Goal: Task Accomplishment & Management: Complete application form

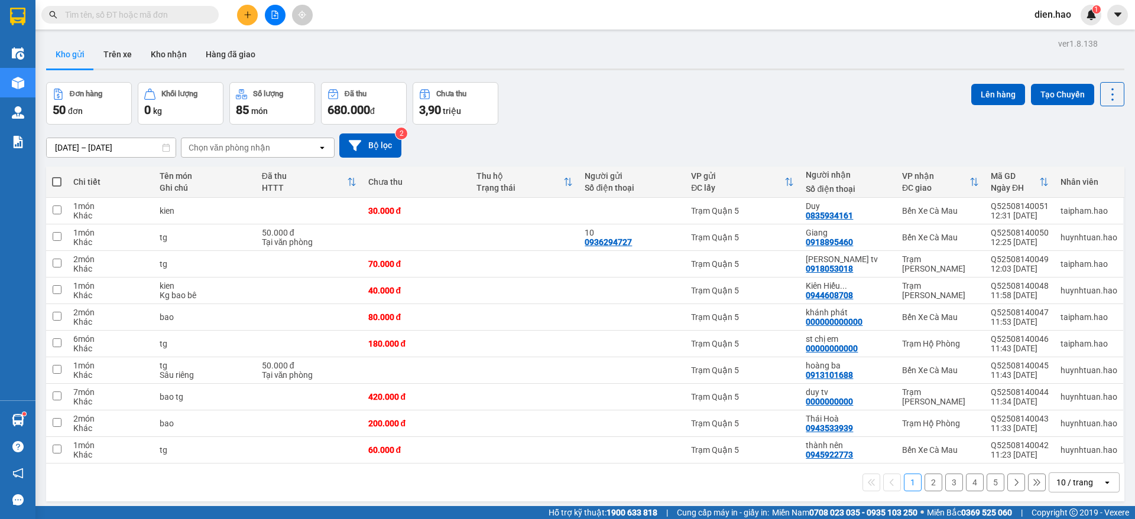
click at [247, 20] on button at bounding box center [247, 15] width 21 height 21
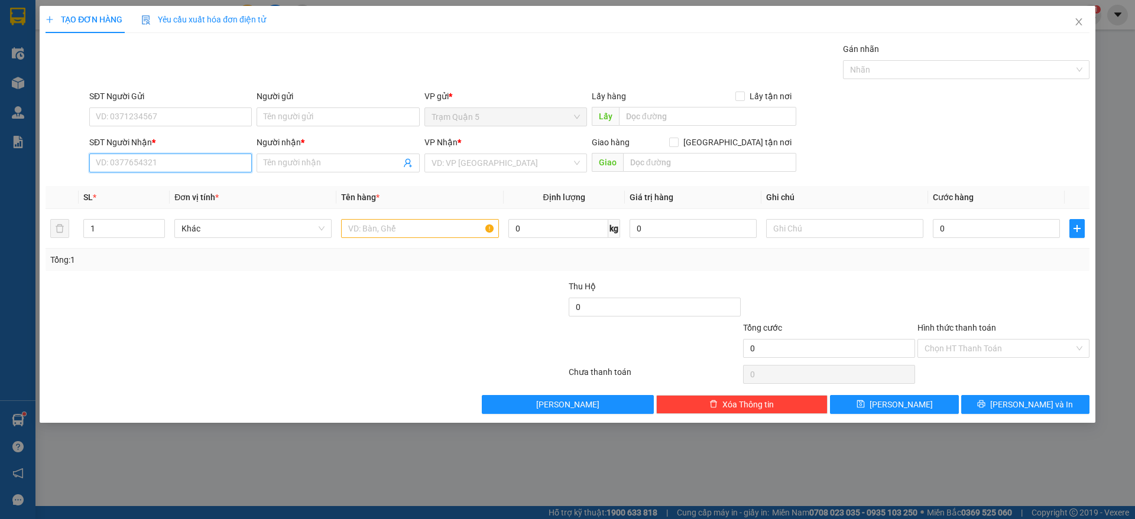
click at [183, 172] on input "SĐT Người Nhận *" at bounding box center [170, 163] width 163 height 19
click at [181, 181] on div "0946380266 - kiêu lê" at bounding box center [170, 186] width 148 height 13
type input "0946380266"
type input "kiêu lê"
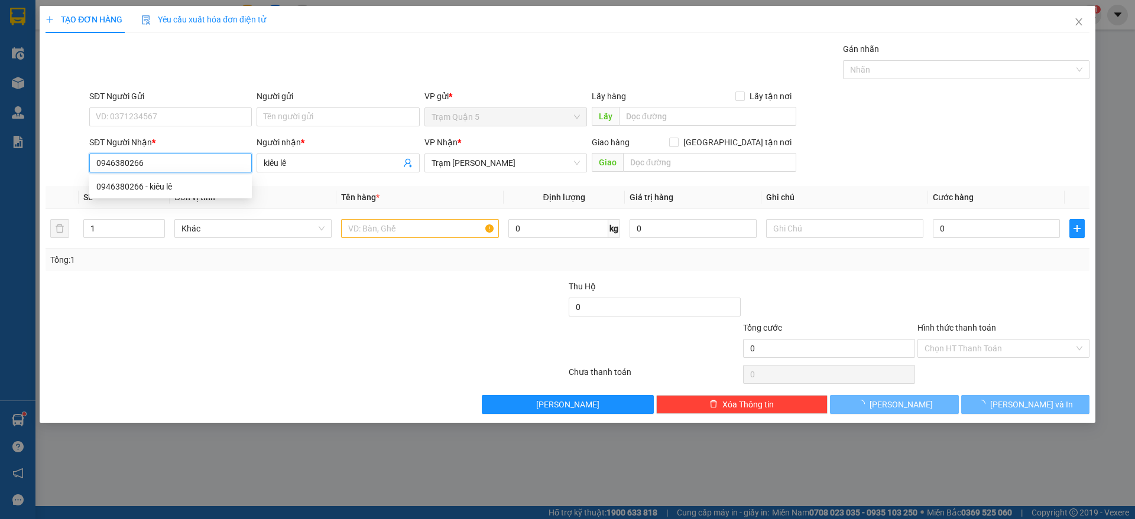
type input "60.000"
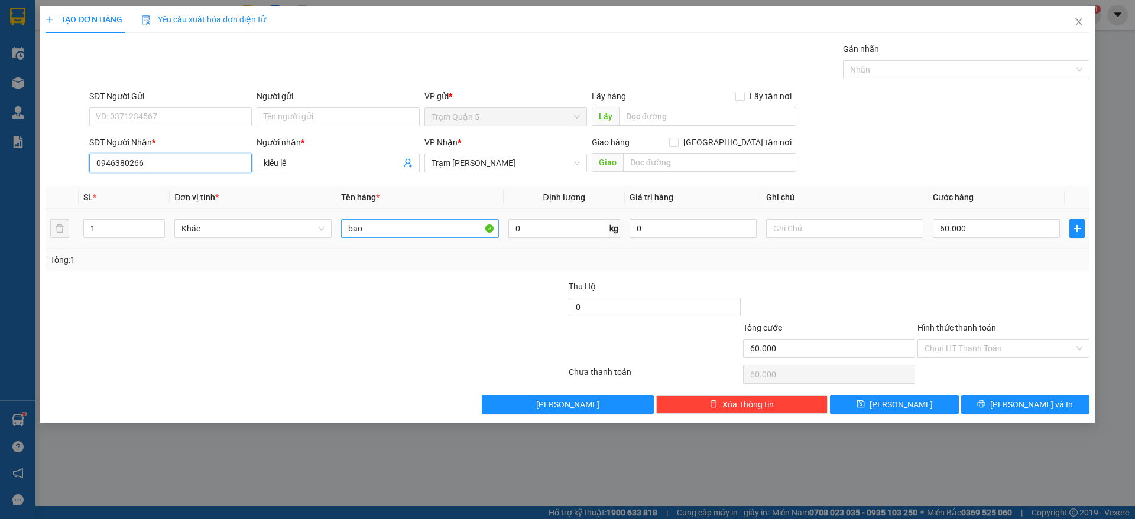
type input "0946380266"
click at [420, 233] on input "bao" at bounding box center [419, 228] width 157 height 19
type input "b"
type input "cục"
click at [999, 229] on input "60.000" at bounding box center [996, 228] width 127 height 19
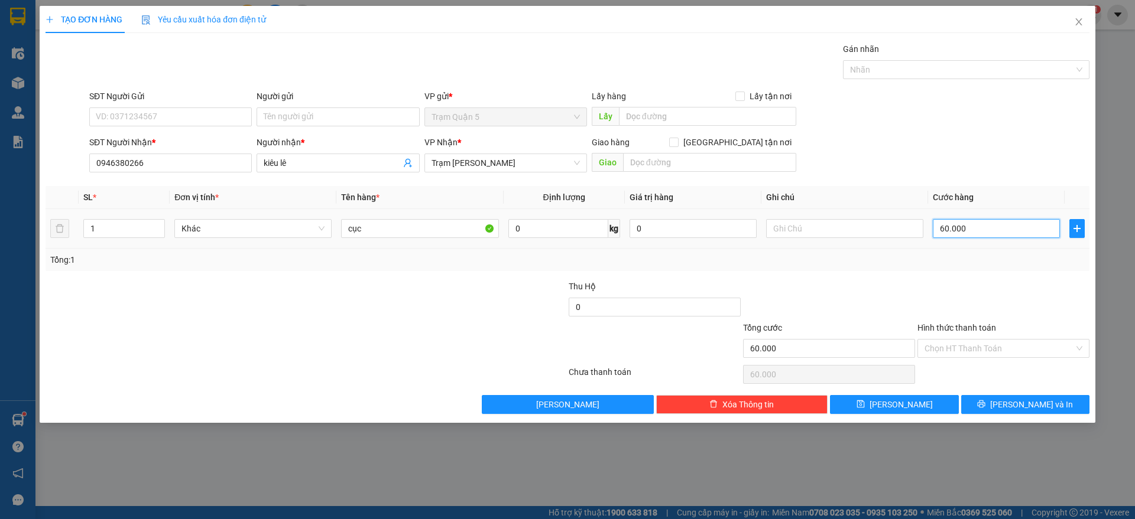
type input "0"
type input "4"
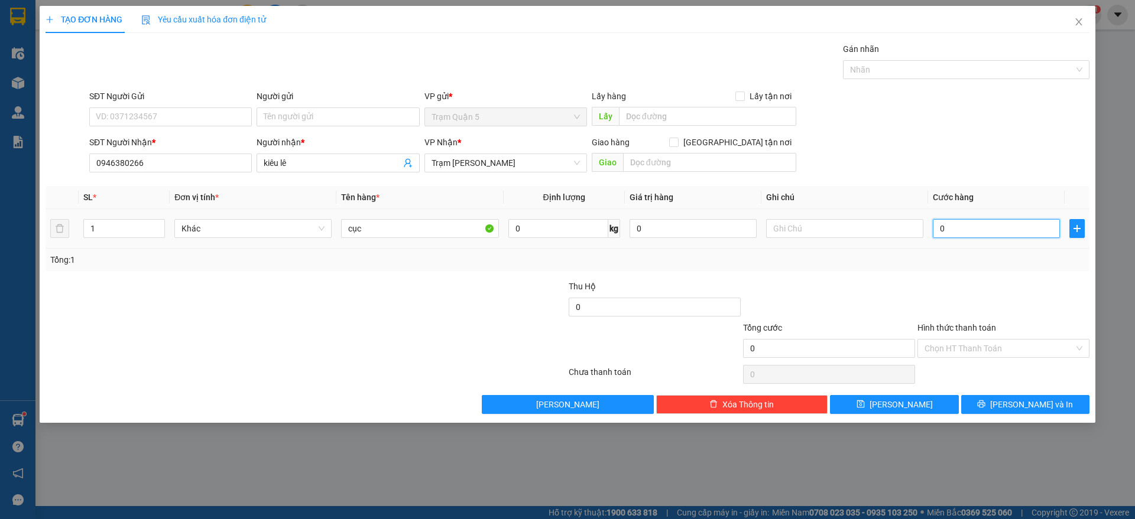
type input "4"
type input "004"
type input "40"
type input "0.040"
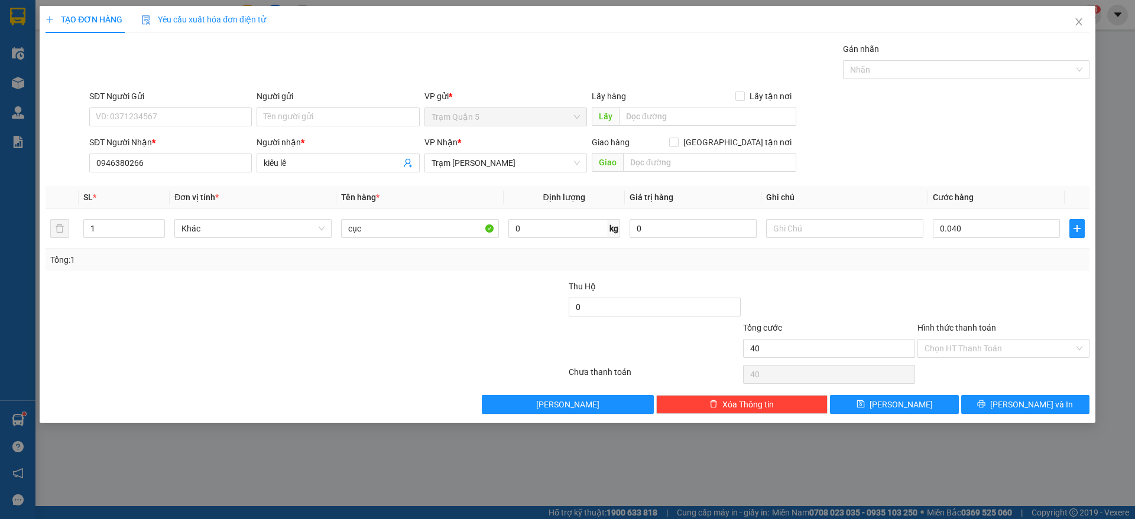
type input "40.000"
drag, startPoint x: 982, startPoint y: 280, endPoint x: 954, endPoint y: 293, distance: 30.4
click at [982, 281] on div at bounding box center [1003, 300] width 174 height 41
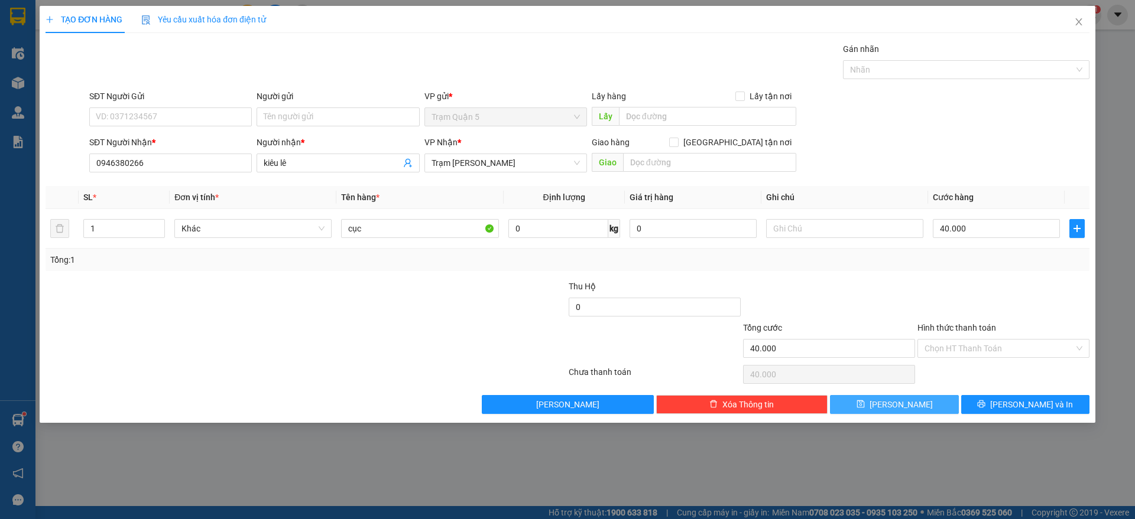
click at [898, 404] on span "Lưu" at bounding box center [900, 404] width 63 height 13
type input "0"
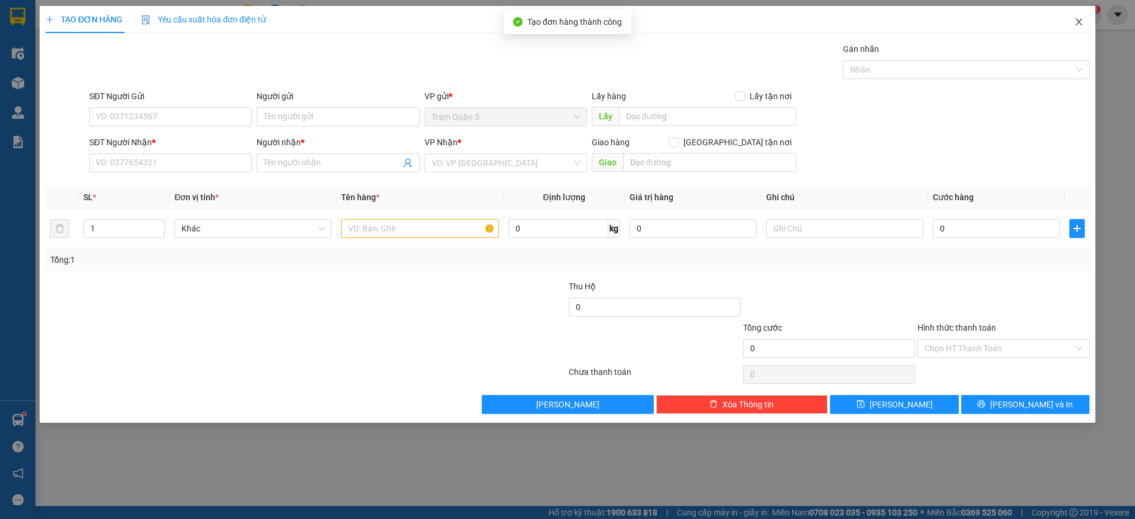
click at [1092, 33] on span "Close" at bounding box center [1078, 22] width 33 height 33
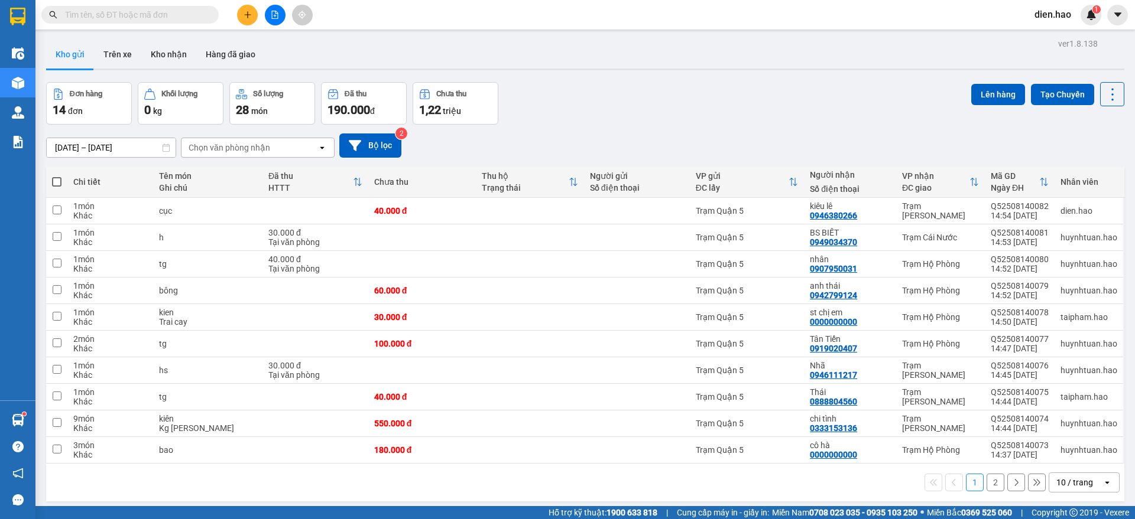
click at [196, 9] on input "text" at bounding box center [134, 14] width 139 height 13
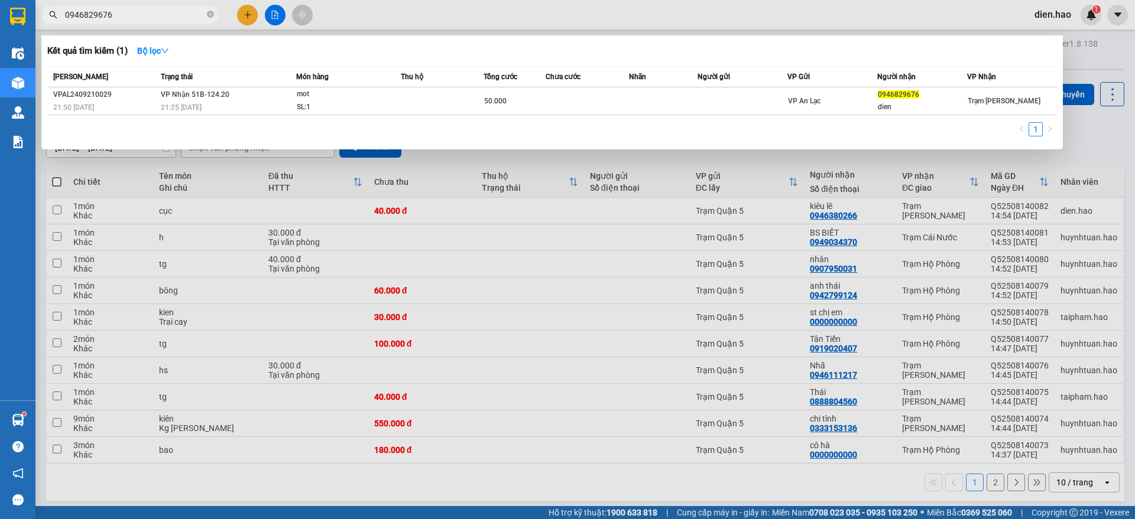
type input "0946829676"
click at [417, 12] on div at bounding box center [567, 259] width 1135 height 519
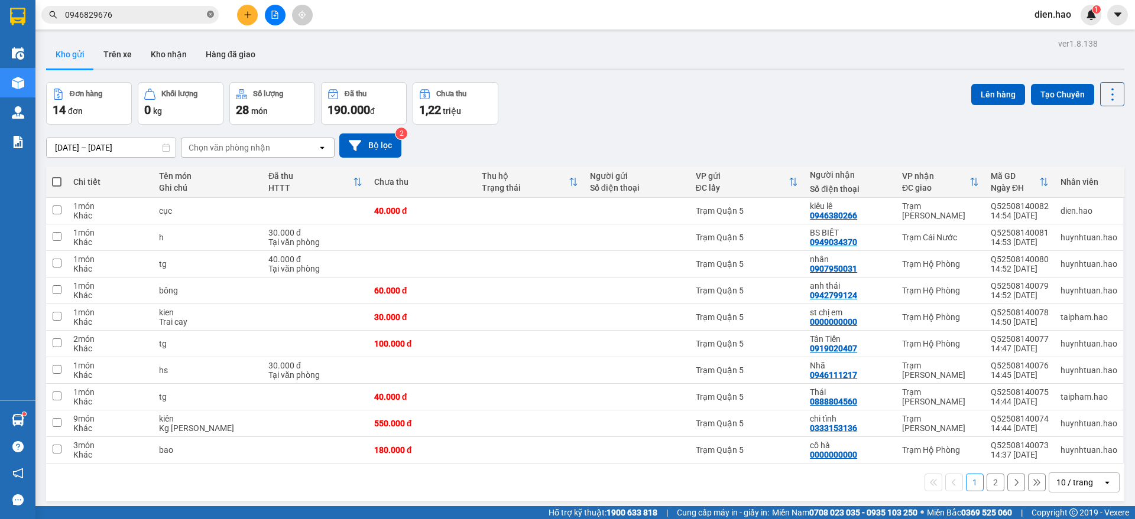
click at [207, 14] on icon "close-circle" at bounding box center [210, 14] width 7 height 7
click at [195, 20] on input "text" at bounding box center [134, 14] width 139 height 13
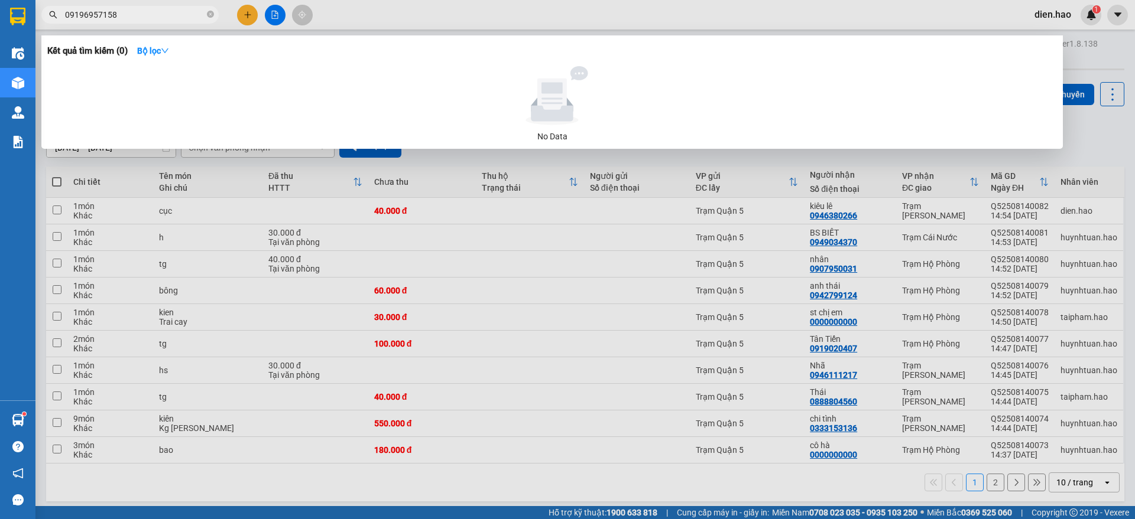
click at [86, 14] on input "09196957158" at bounding box center [134, 14] width 139 height 13
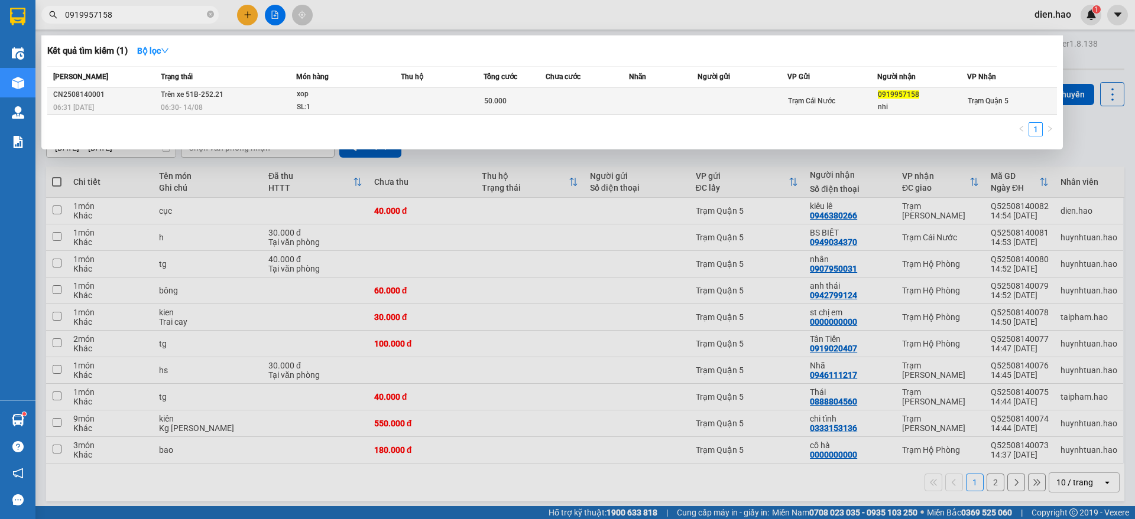
type input "0919957158"
click at [444, 95] on td at bounding box center [442, 101] width 83 height 28
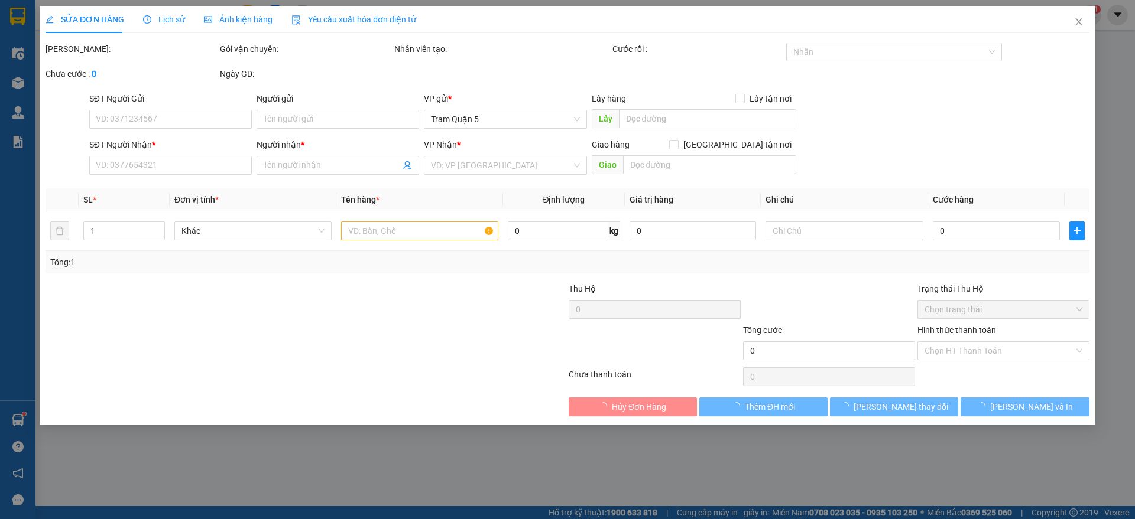
type input "0919957158"
type input "nhi"
type input "50.000"
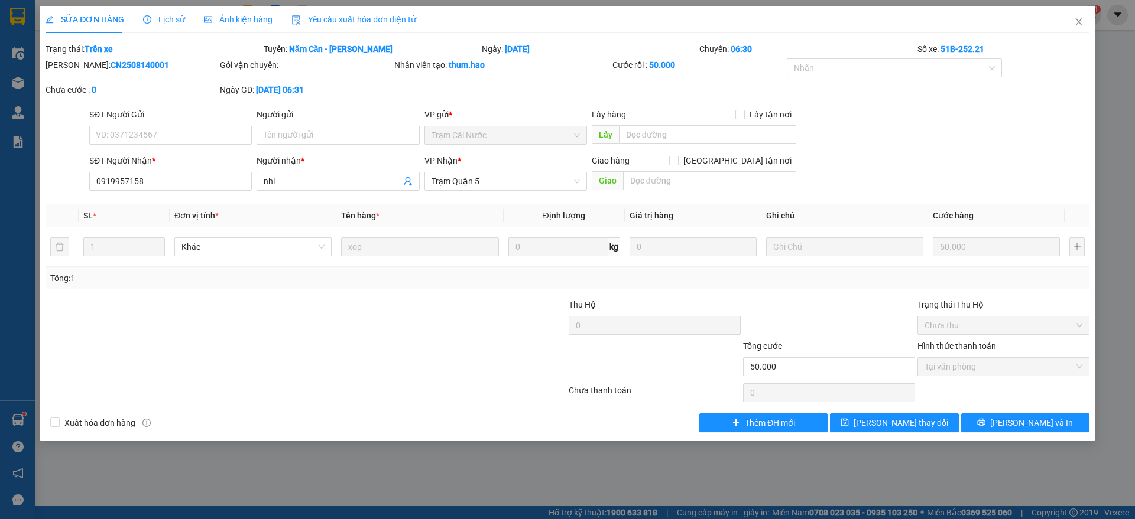
click at [175, 28] on div "Lịch sử" at bounding box center [164, 19] width 42 height 27
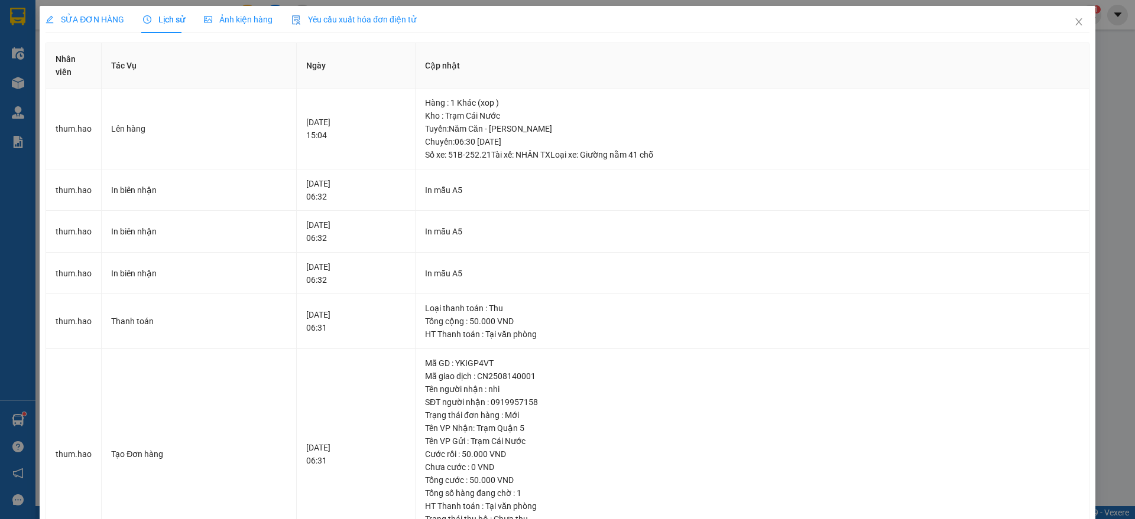
click at [232, 25] on div "Ảnh kiện hàng" at bounding box center [238, 19] width 69 height 13
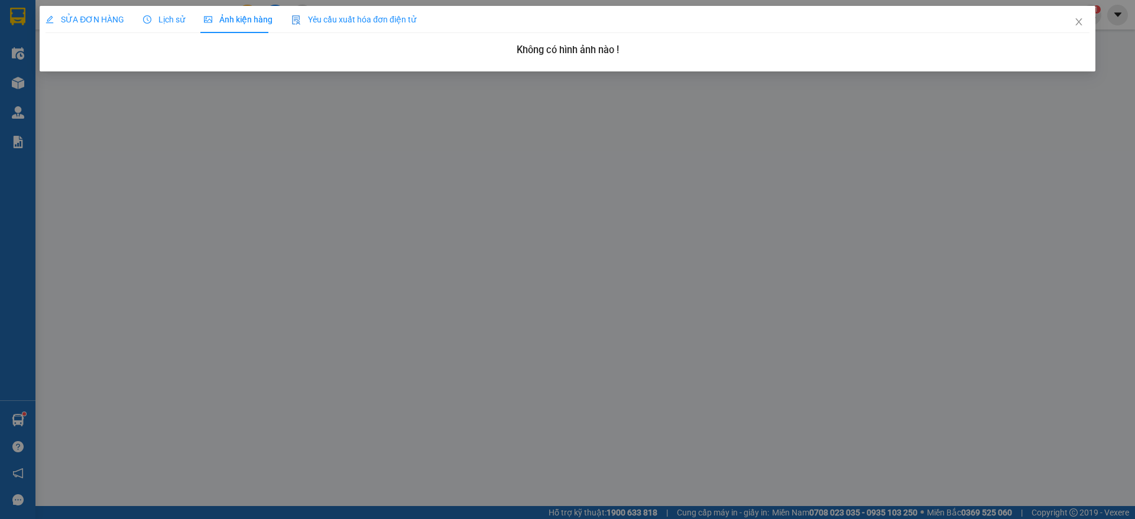
click at [168, 19] on span "Lịch sử" at bounding box center [164, 19] width 42 height 9
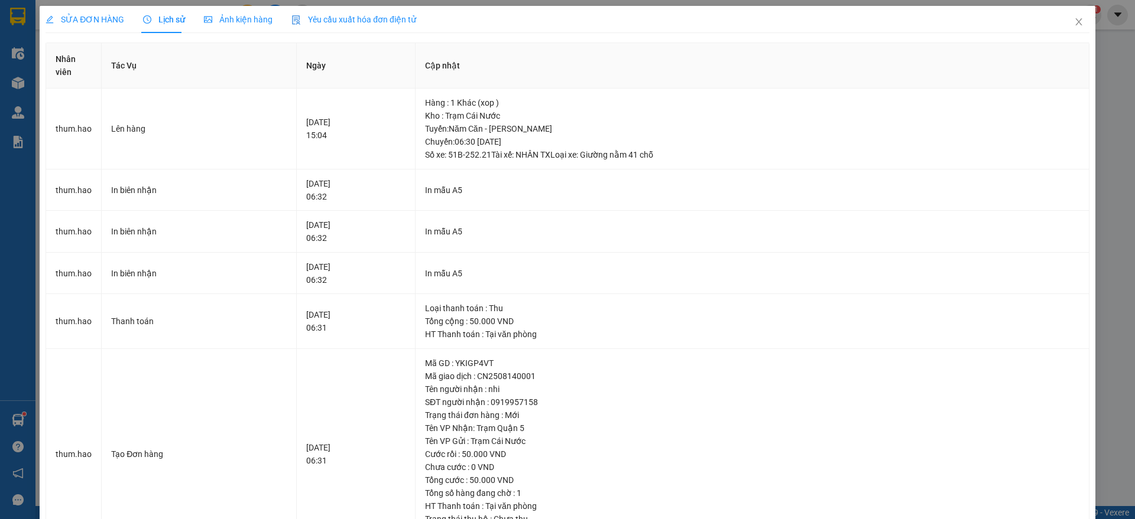
click at [254, 16] on span "Ảnh kiện hàng" at bounding box center [238, 19] width 69 height 9
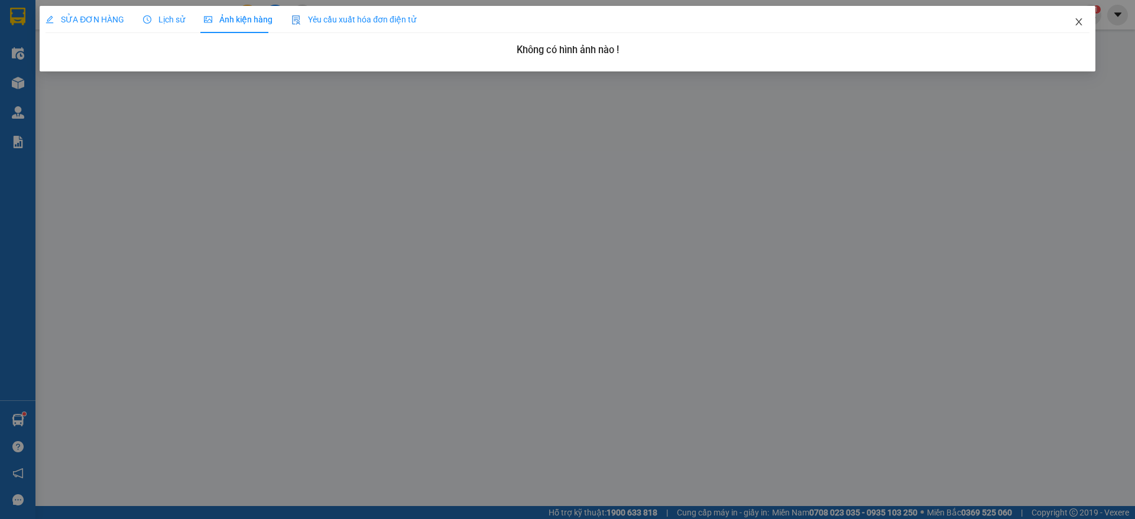
click at [1075, 33] on span "Close" at bounding box center [1078, 22] width 33 height 33
